Goal: Use online tool/utility: Utilize a website feature to perform a specific function

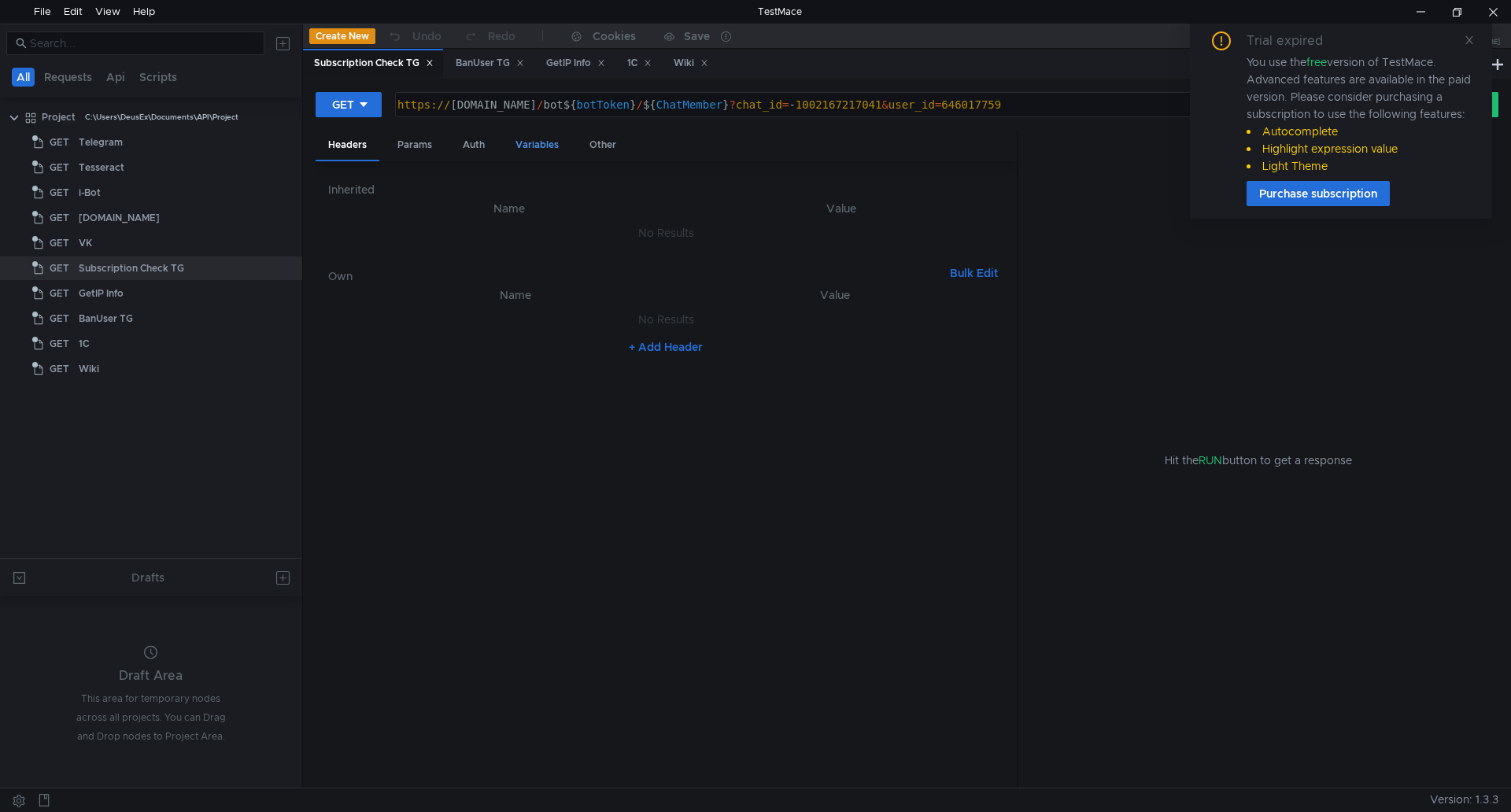
click at [519, 148] on div "Variables" at bounding box center [537, 145] width 69 height 29
click at [431, 141] on div "Params" at bounding box center [414, 145] width 60 height 29
type textarea "646017759"
click at [782, 261] on div "646017759" at bounding box center [837, 268] width 298 height 23
drag, startPoint x: 796, startPoint y: 268, endPoint x: 598, endPoint y: 298, distance: 200.3
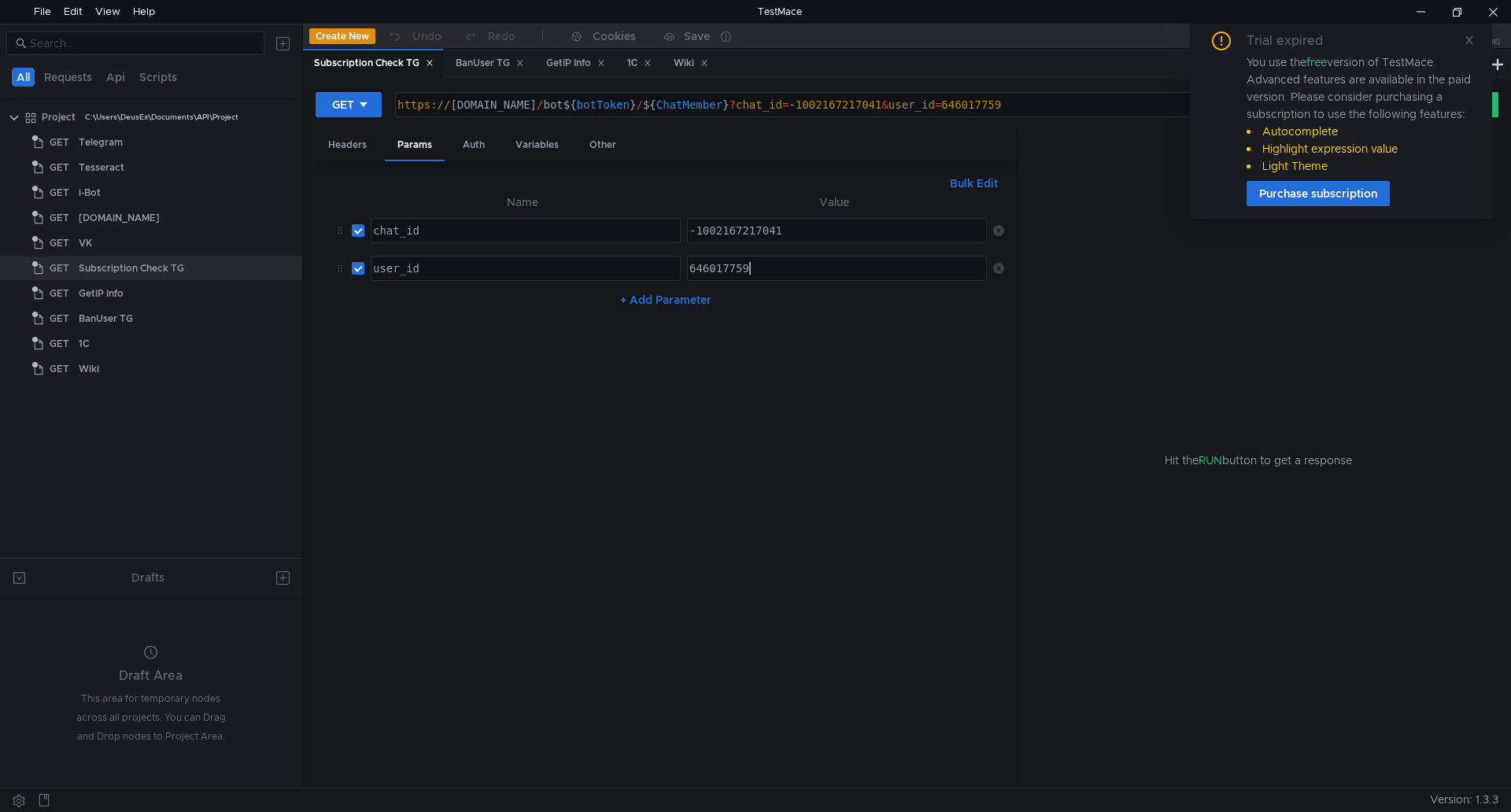
click at [471, 288] on div "Name Value chat_id הההההההההההההההההההההההההההההההההההההההההההההההההההההההההההה…" at bounding box center [666, 253] width 676 height 120
paste textarea
paste textarea "256672147"
type textarea "256672147"
click at [1469, 40] on icon at bounding box center [1469, 40] width 8 height 8
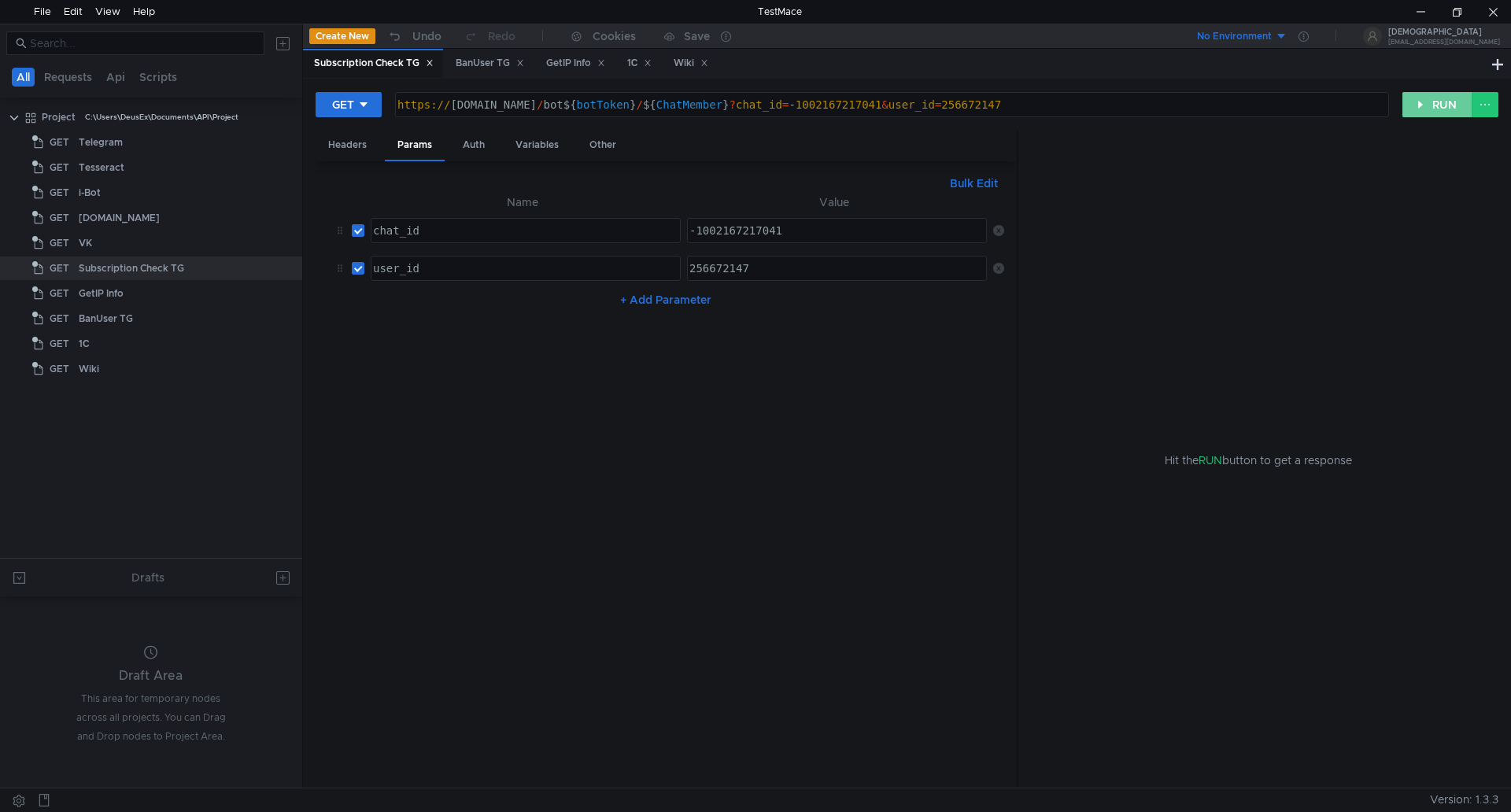
click at [1451, 107] on button "RUN" at bounding box center [1437, 105] width 70 height 25
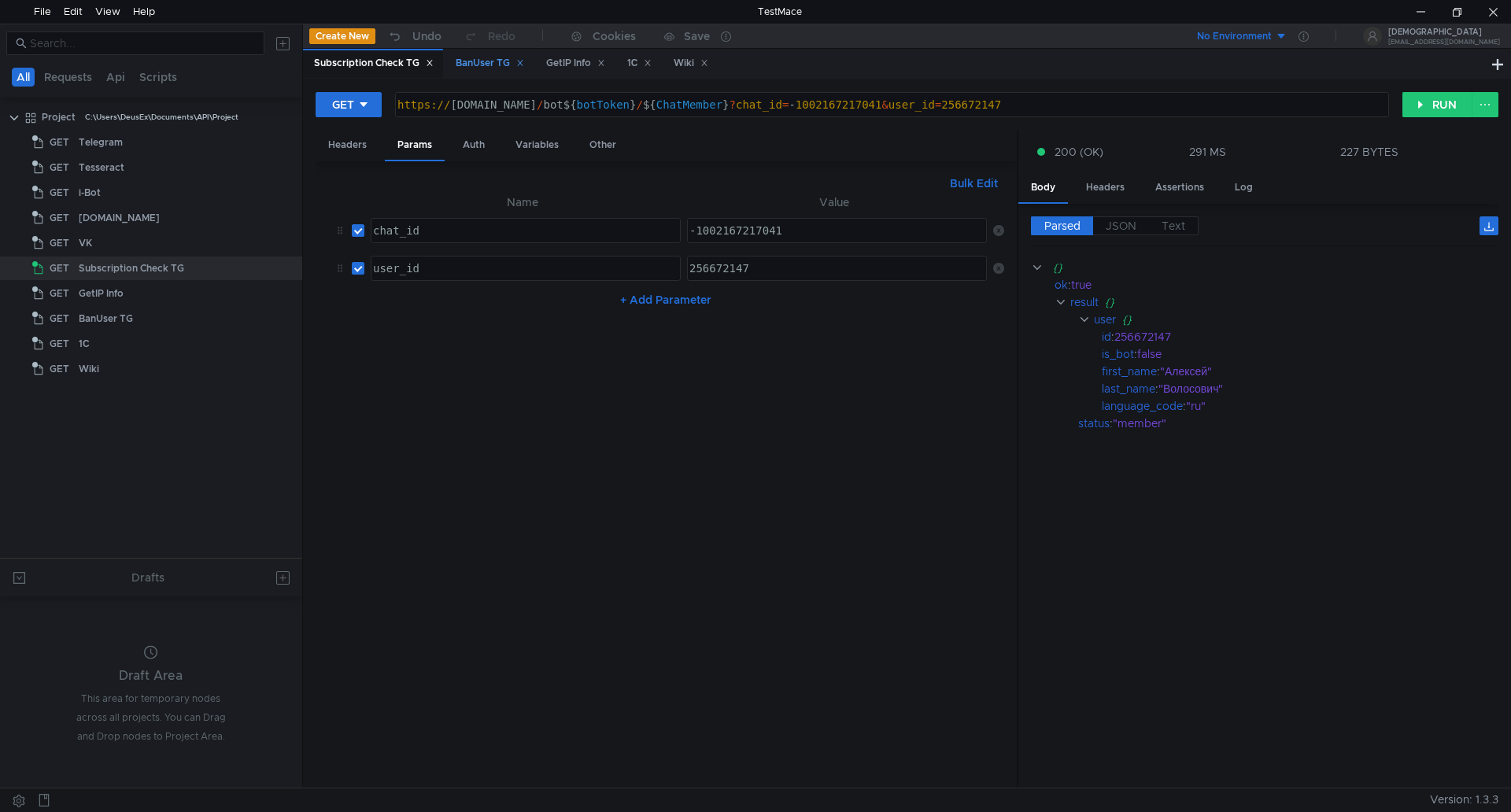
click at [486, 69] on div "BanUser TG" at bounding box center [490, 63] width 69 height 16
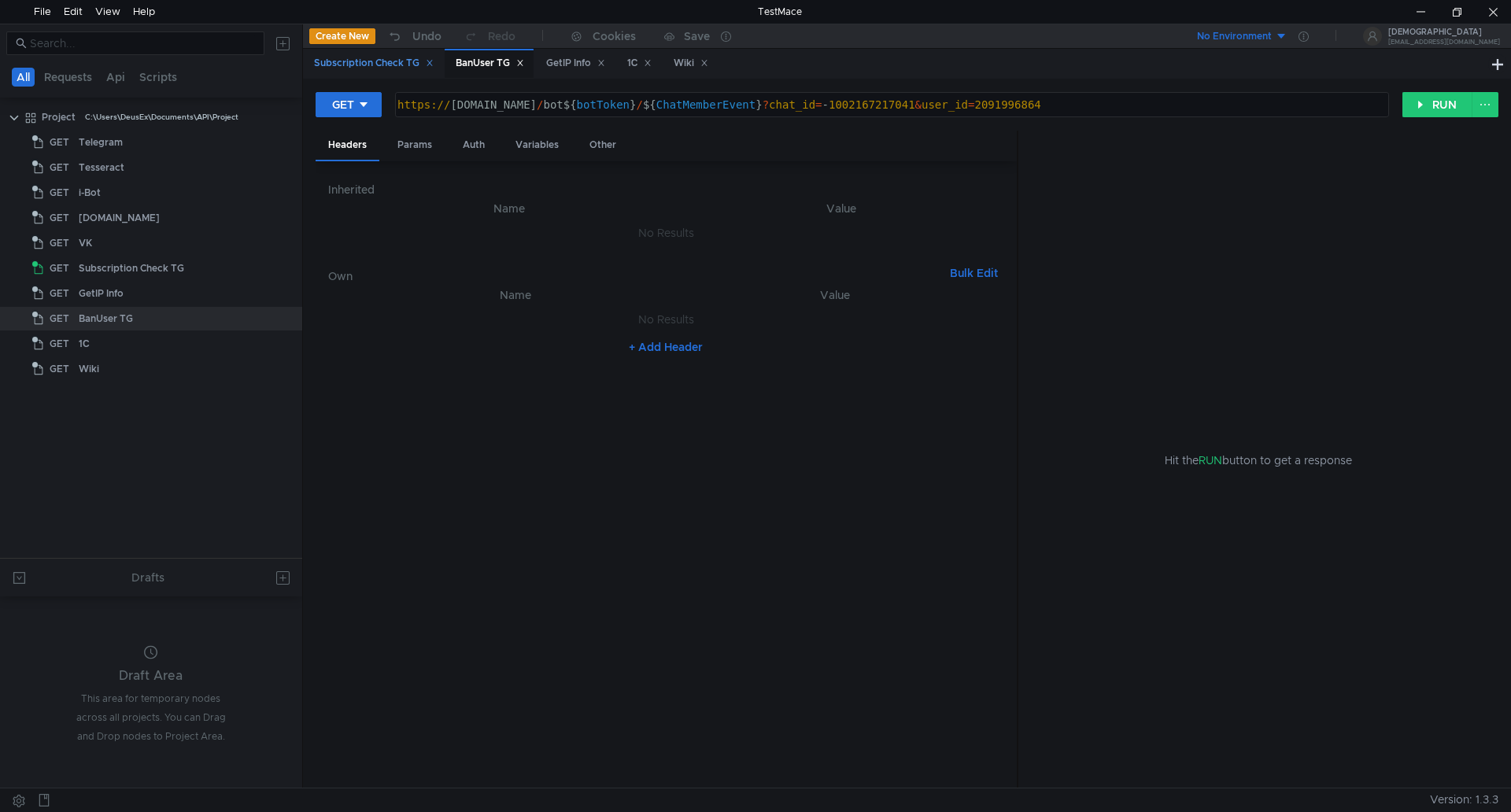
click at [363, 71] on div "Subscription Check TG" at bounding box center [374, 63] width 120 height 16
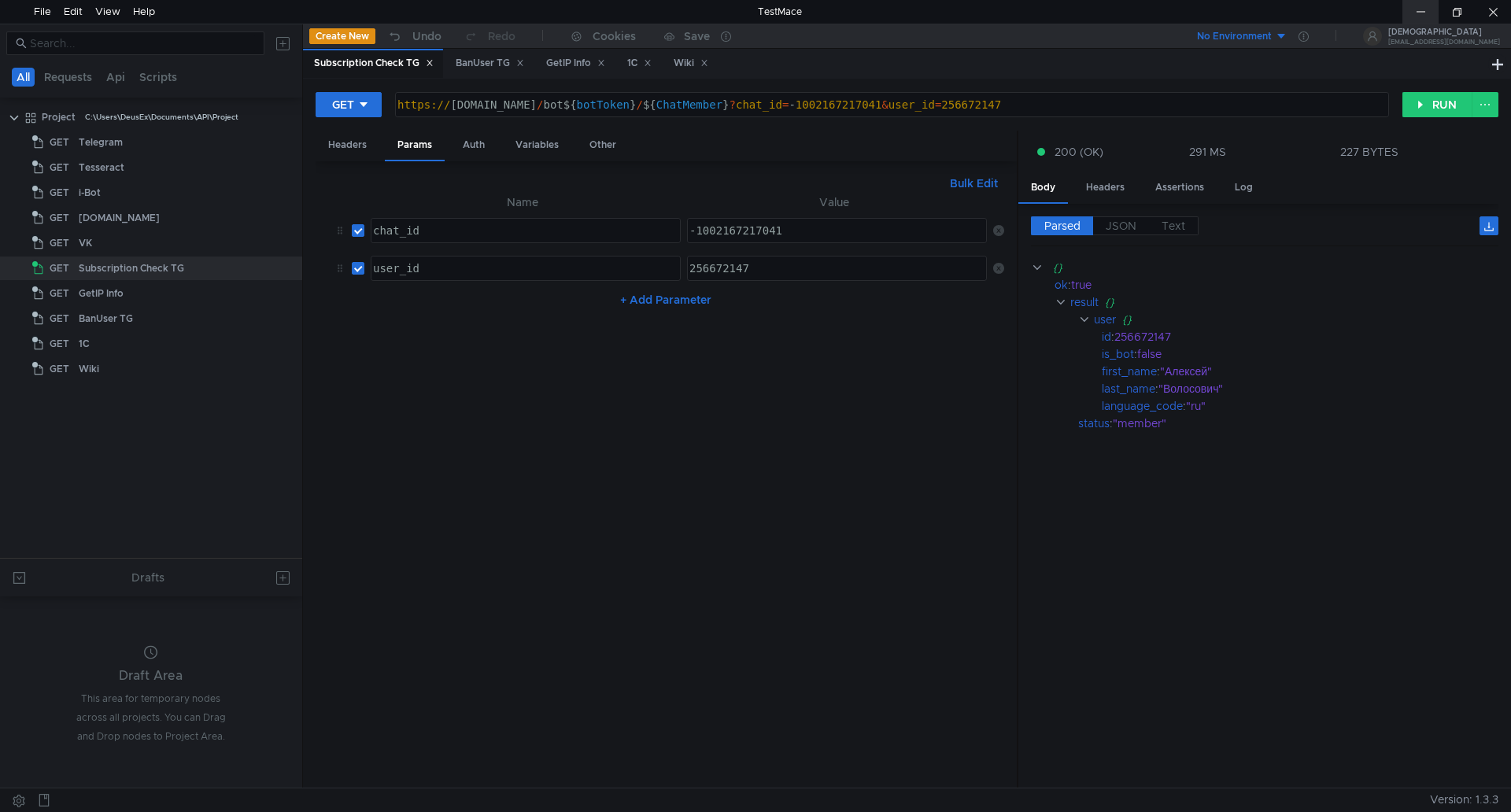
click at [1432, 6] on div at bounding box center [1420, 12] width 36 height 23
